Goal: Check status

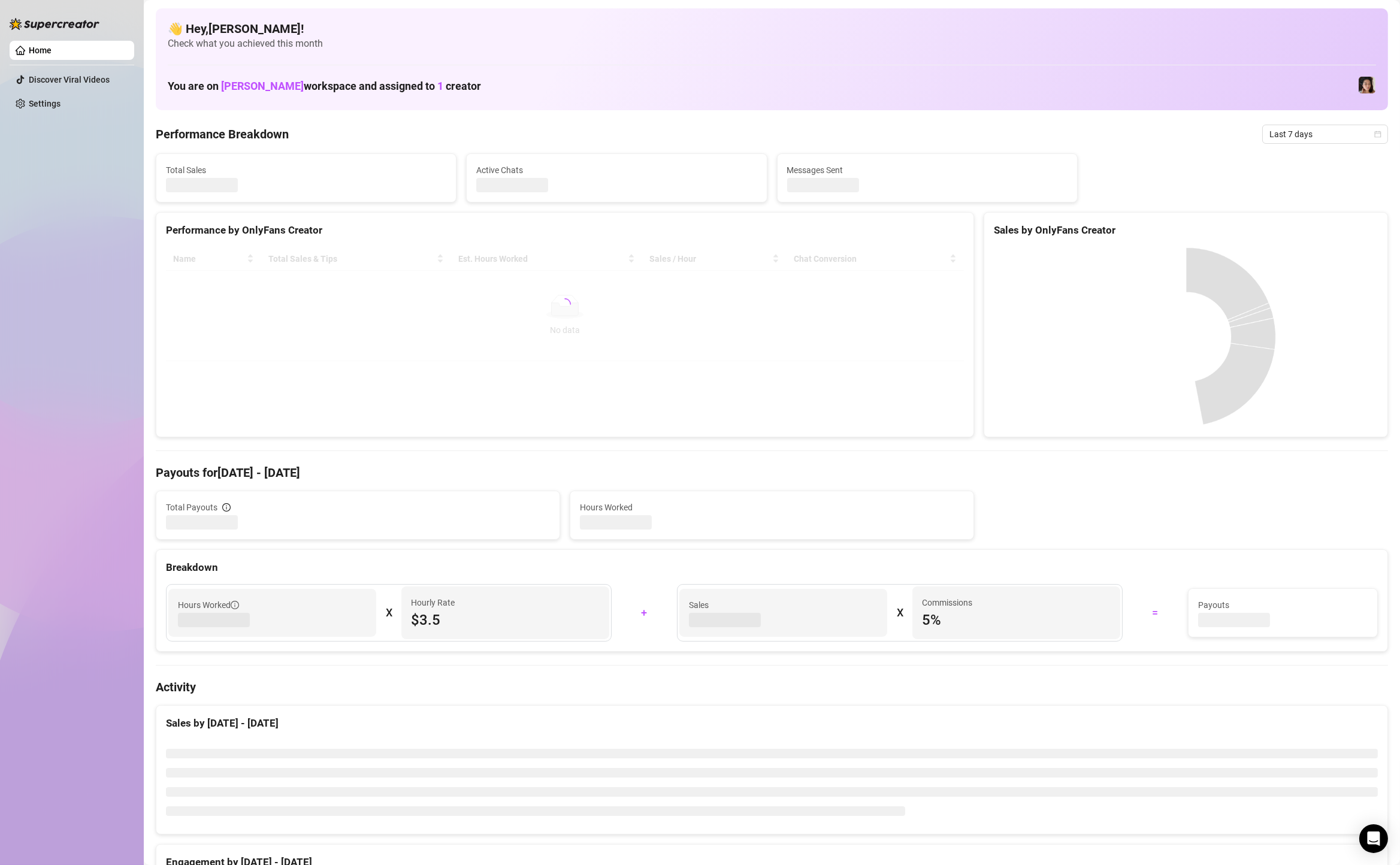
click at [1301, 141] on span "Last 7 days" at bounding box center [1325, 134] width 112 height 18
click at [1308, 226] on div "Custom date" at bounding box center [1325, 234] width 121 height 19
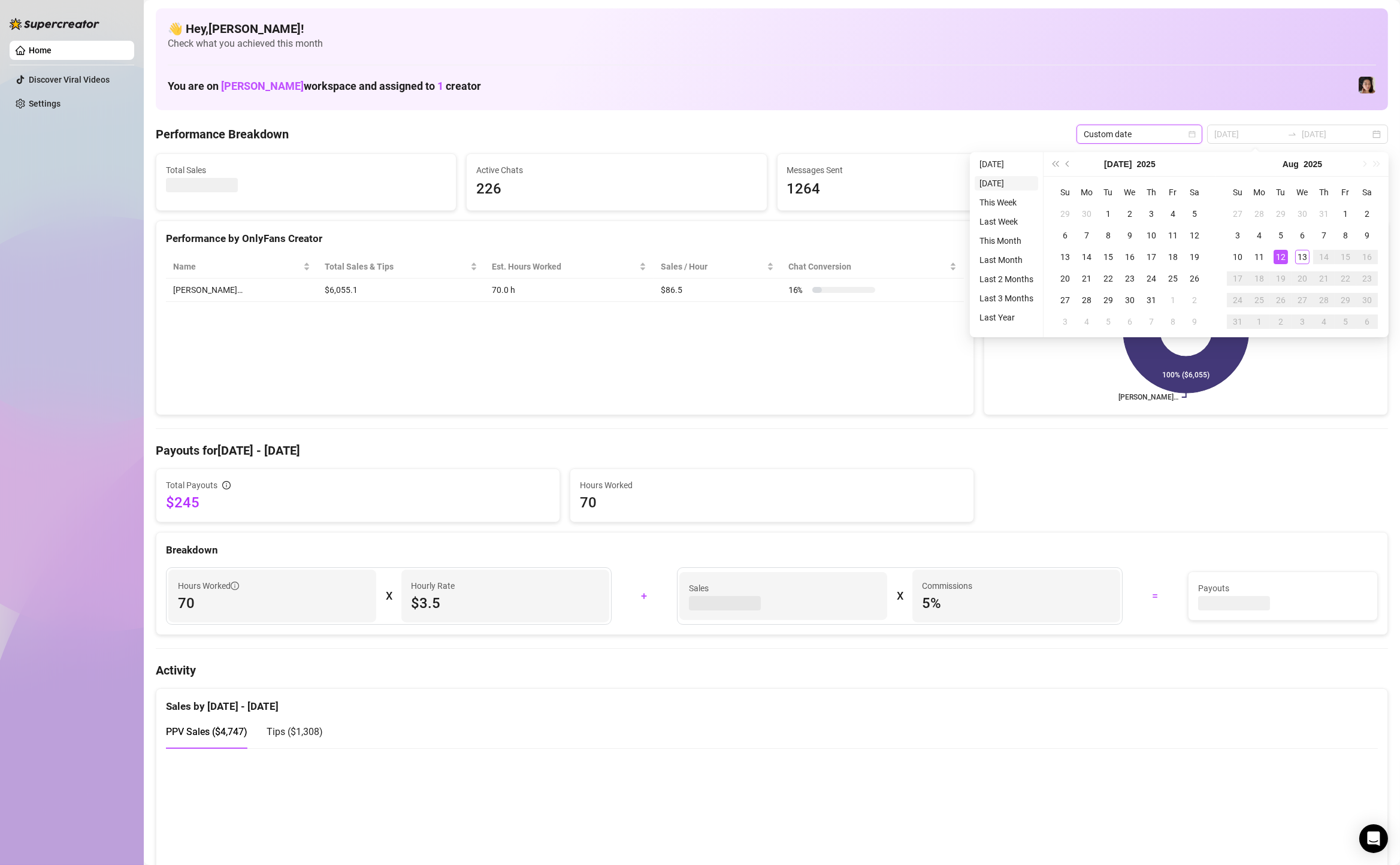
type input "[DATE]"
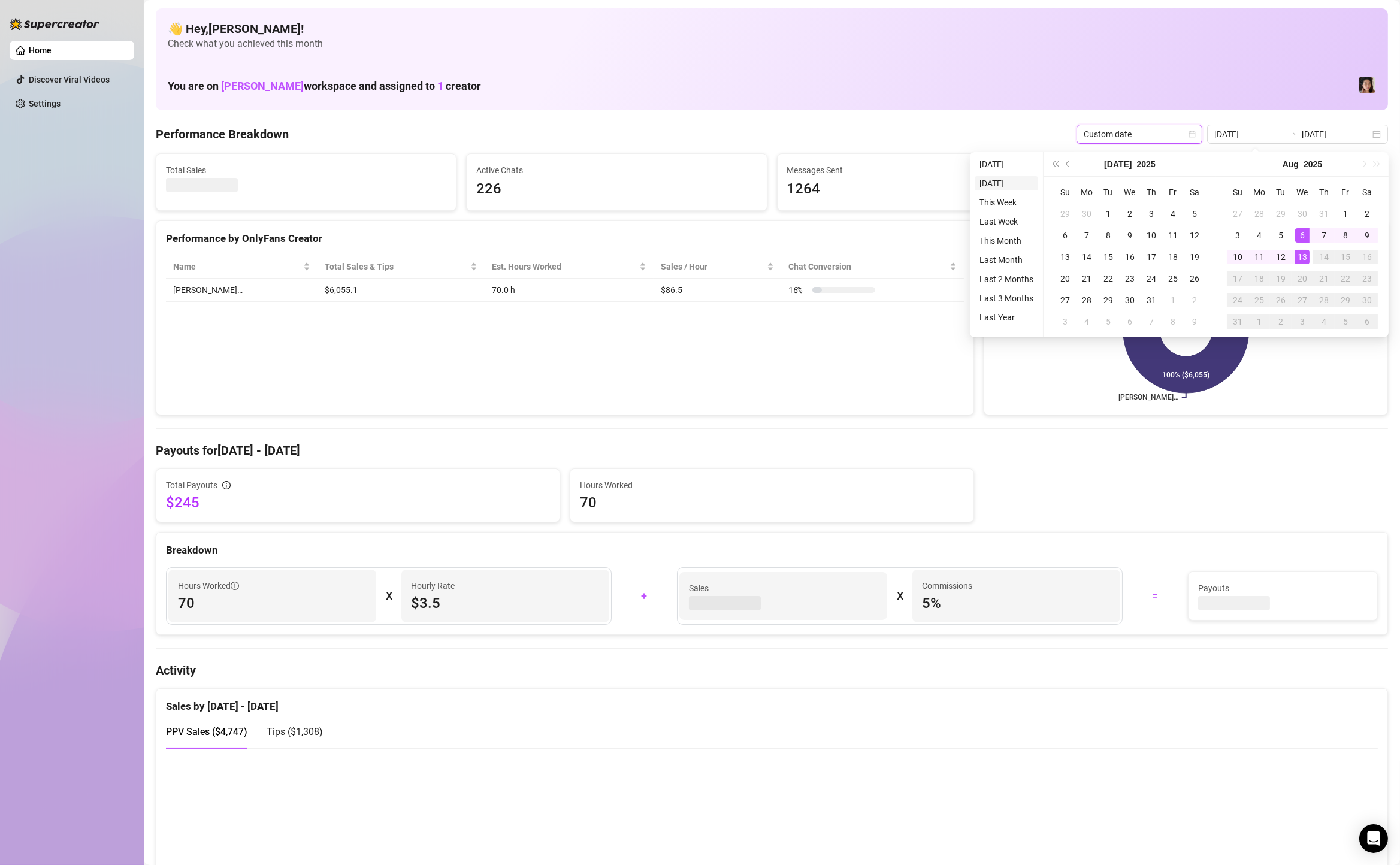
type input "2025-08-12"
click at [1002, 187] on li "Yesterday" at bounding box center [1006, 183] width 63 height 14
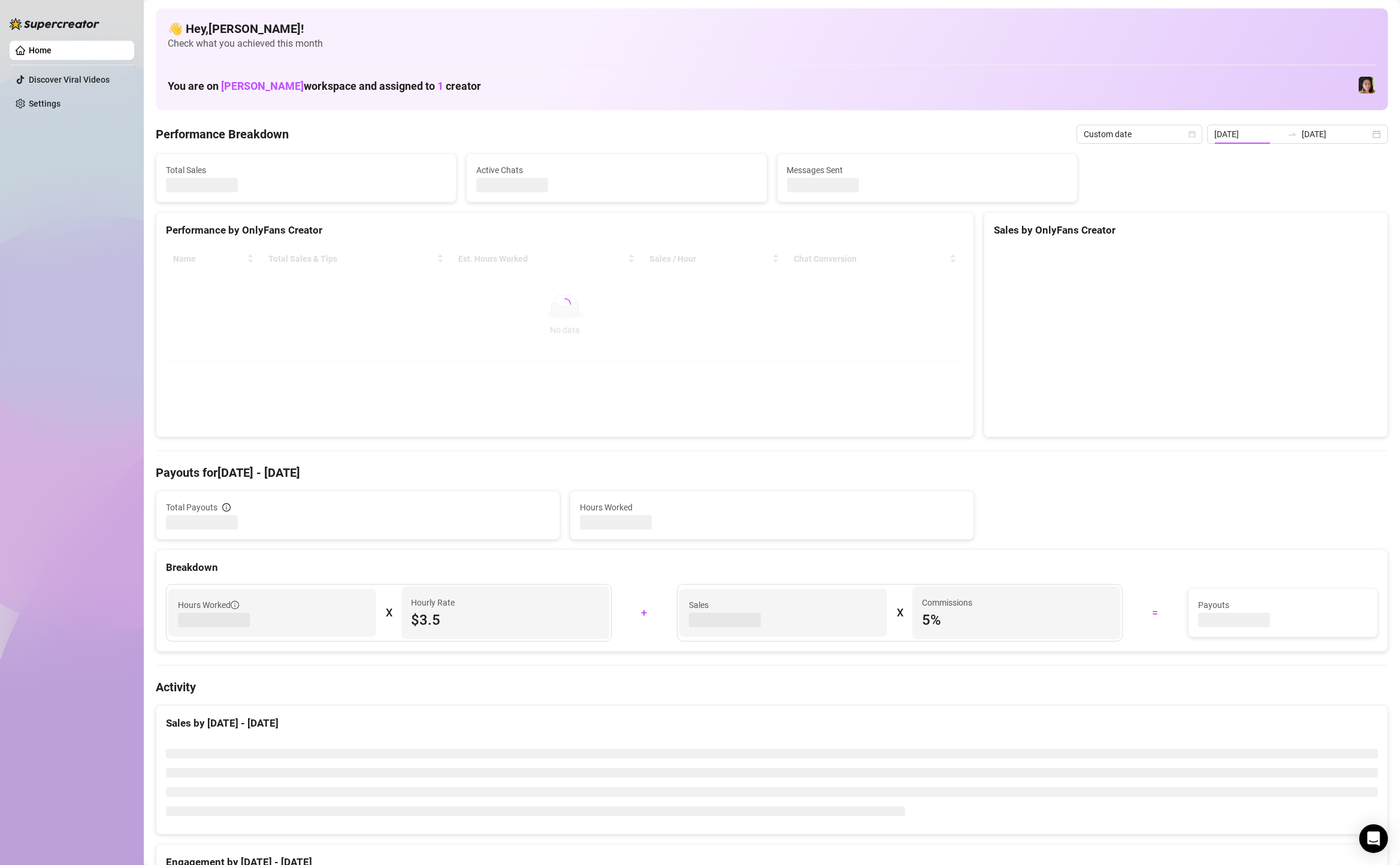
type input "2025-08-12"
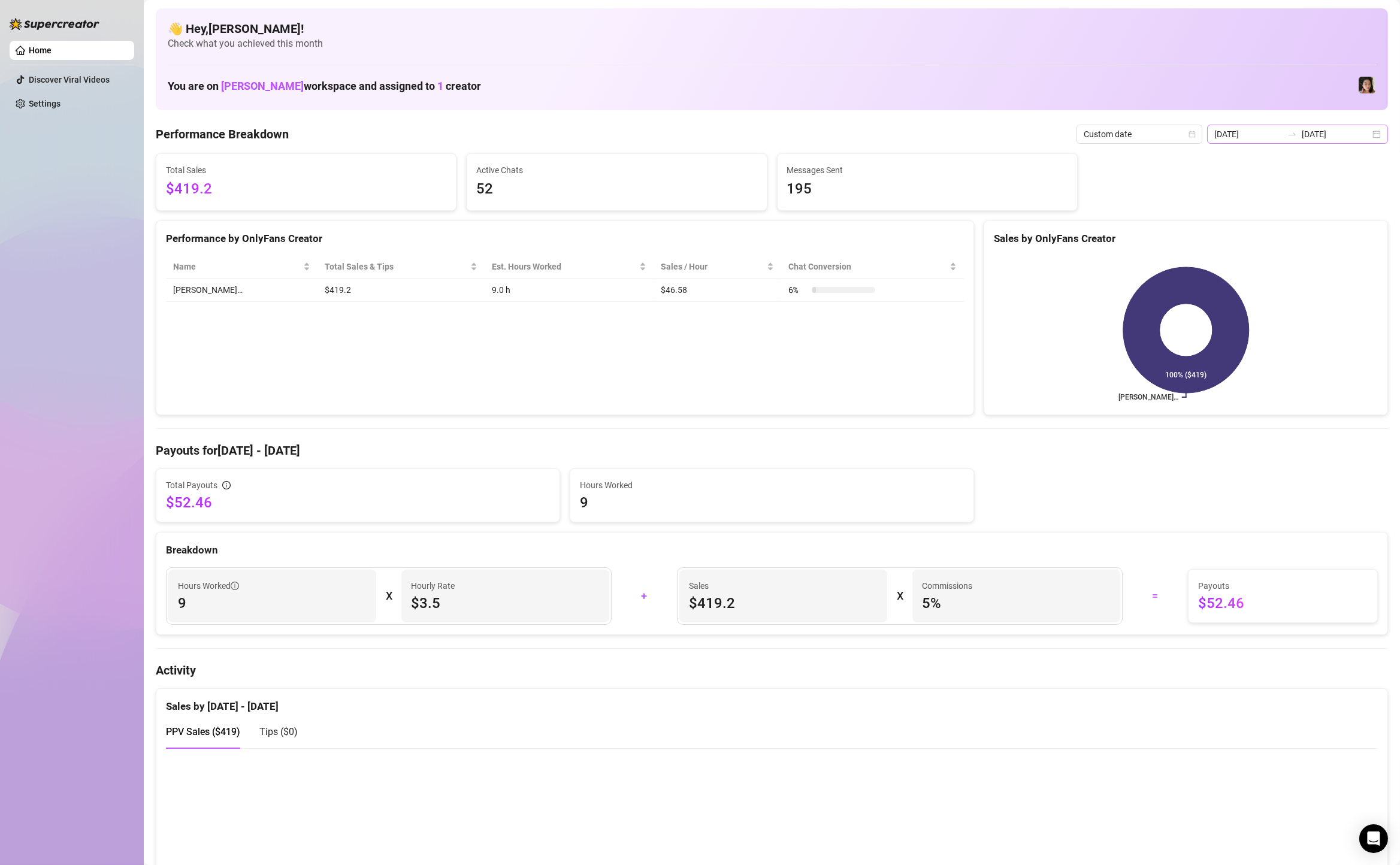
click at [1379, 132] on div "2025-08-12 2025-08-12" at bounding box center [1298, 134] width 181 height 19
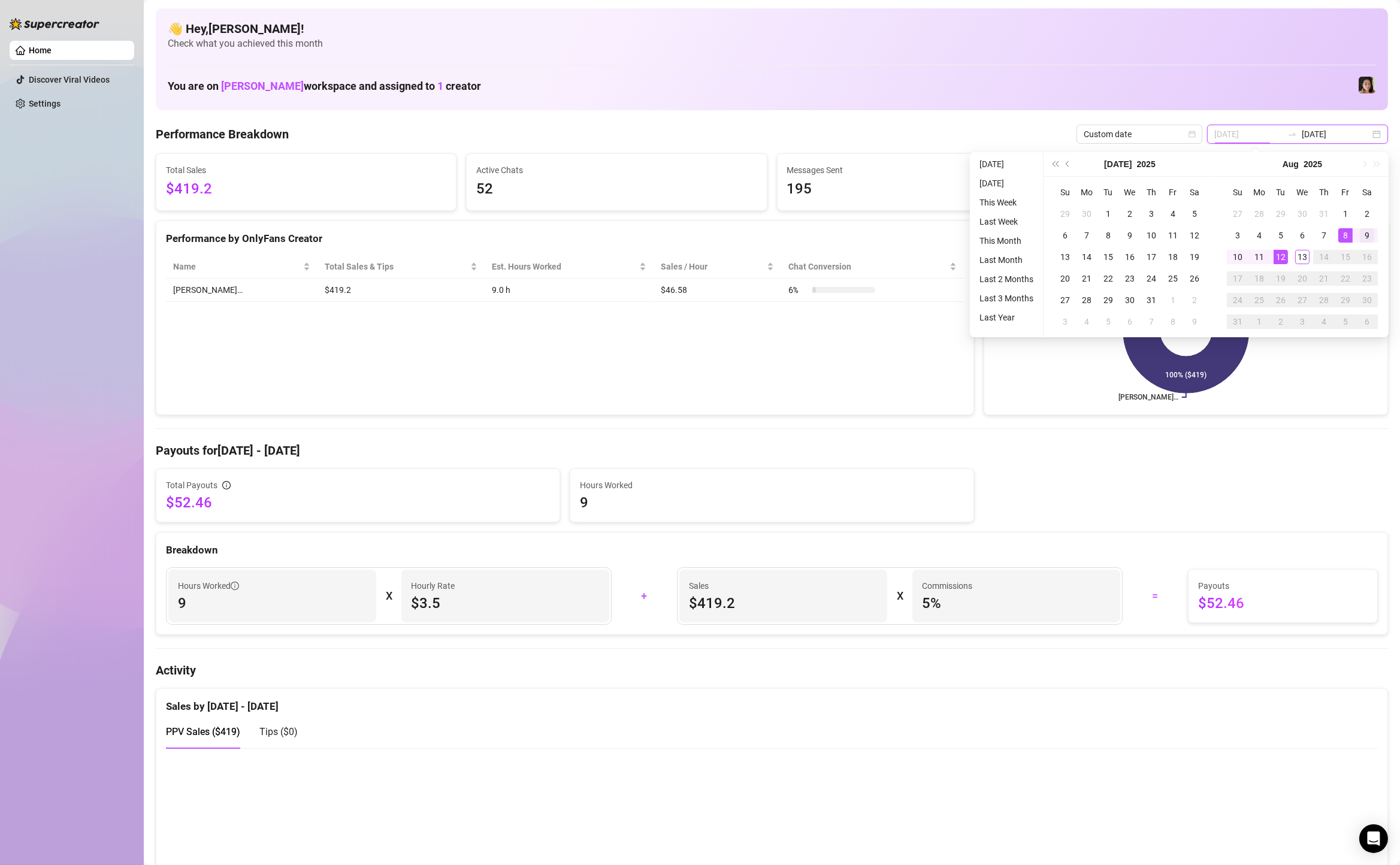
type input "2025-08-09"
click at [1369, 230] on div "9" at bounding box center [1367, 235] width 14 height 14
type input "2025-08-13"
click at [1299, 261] on div "13" at bounding box center [1302, 257] width 14 height 14
type input "2025-08-09"
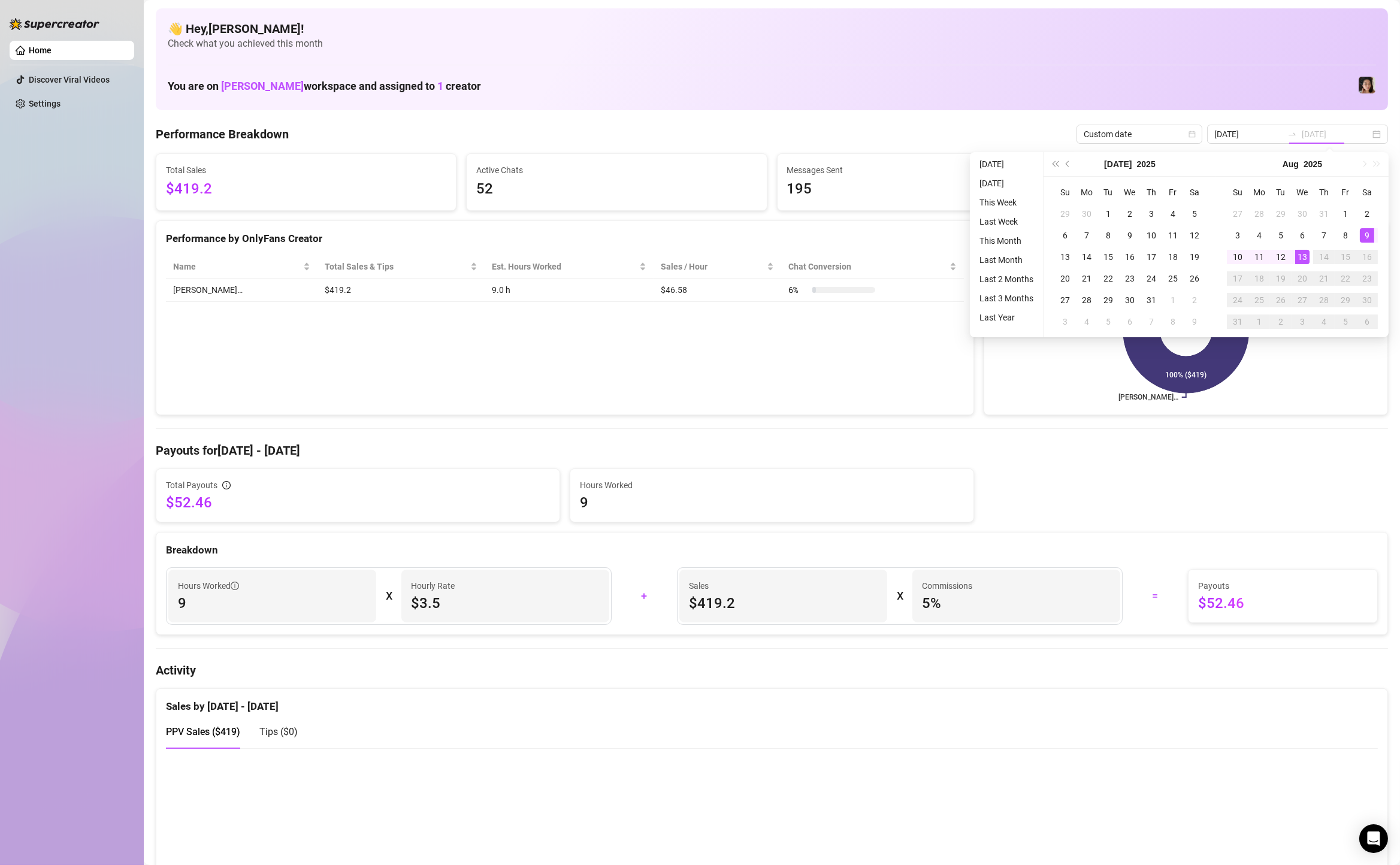
type input "2025-08-13"
